Goal: Information Seeking & Learning: Learn about a topic

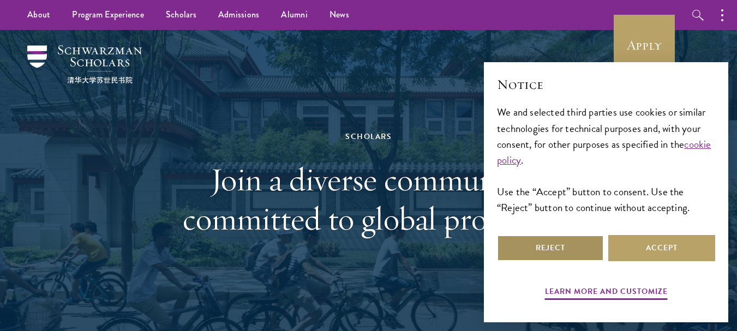
click at [574, 256] on button "Reject" at bounding box center [550, 248] width 107 height 26
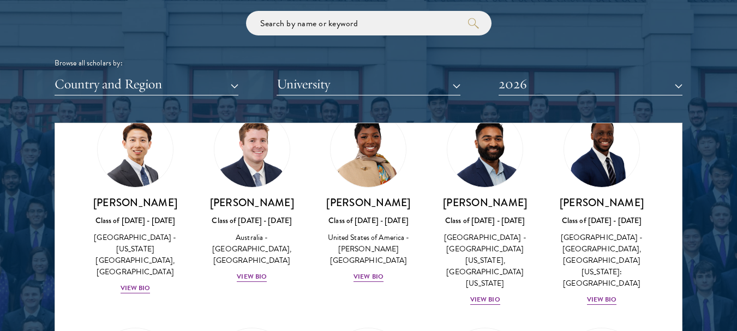
scroll to position [477, 0]
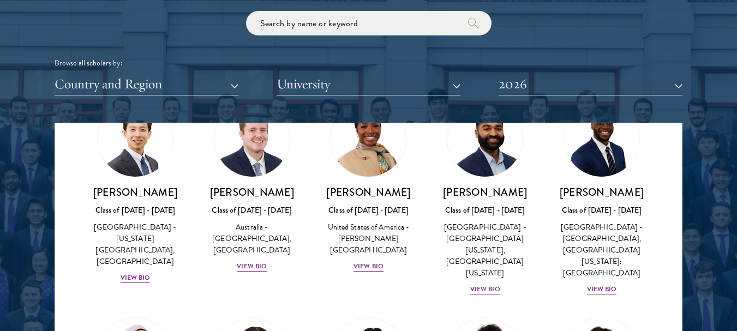
click at [256, 269] on div "View Bio" at bounding box center [252, 266] width 30 height 10
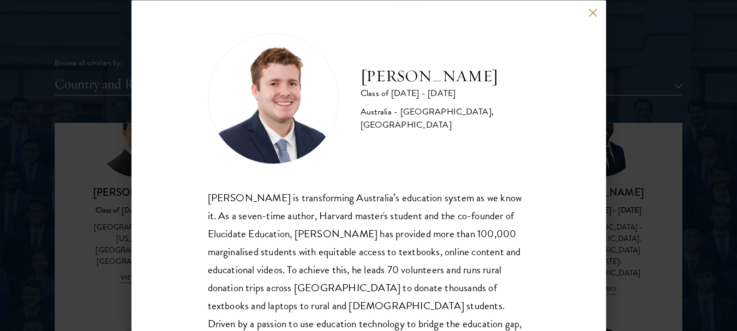
click at [592, 13] on button at bounding box center [592, 12] width 9 height 9
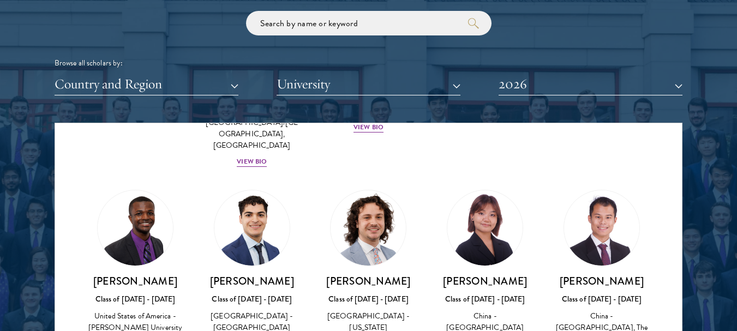
scroll to position [1948, 0]
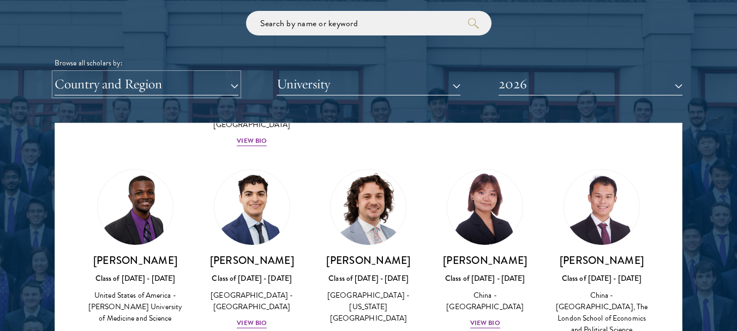
click at [229, 81] on button "Country and Region" at bounding box center [147, 84] width 184 height 22
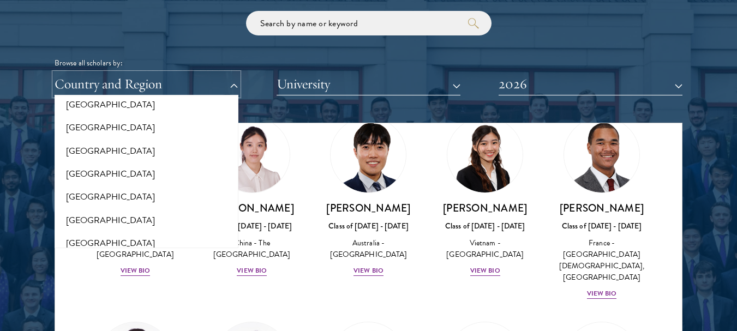
scroll to position [3264, 0]
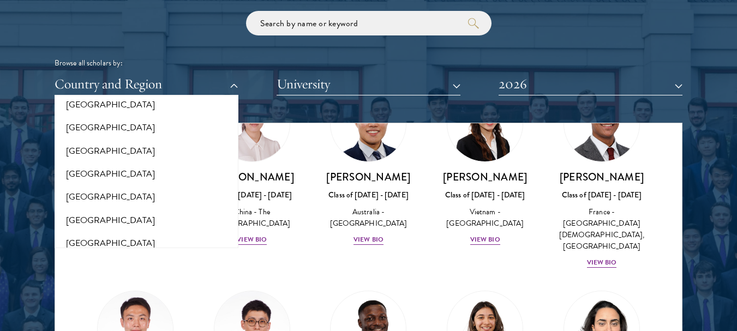
click at [169, 29] on div "Browse all scholars by: Country and Region All Countries and Regions [GEOGRAPHI…" at bounding box center [369, 53] width 628 height 85
